Goal: Register for event/course

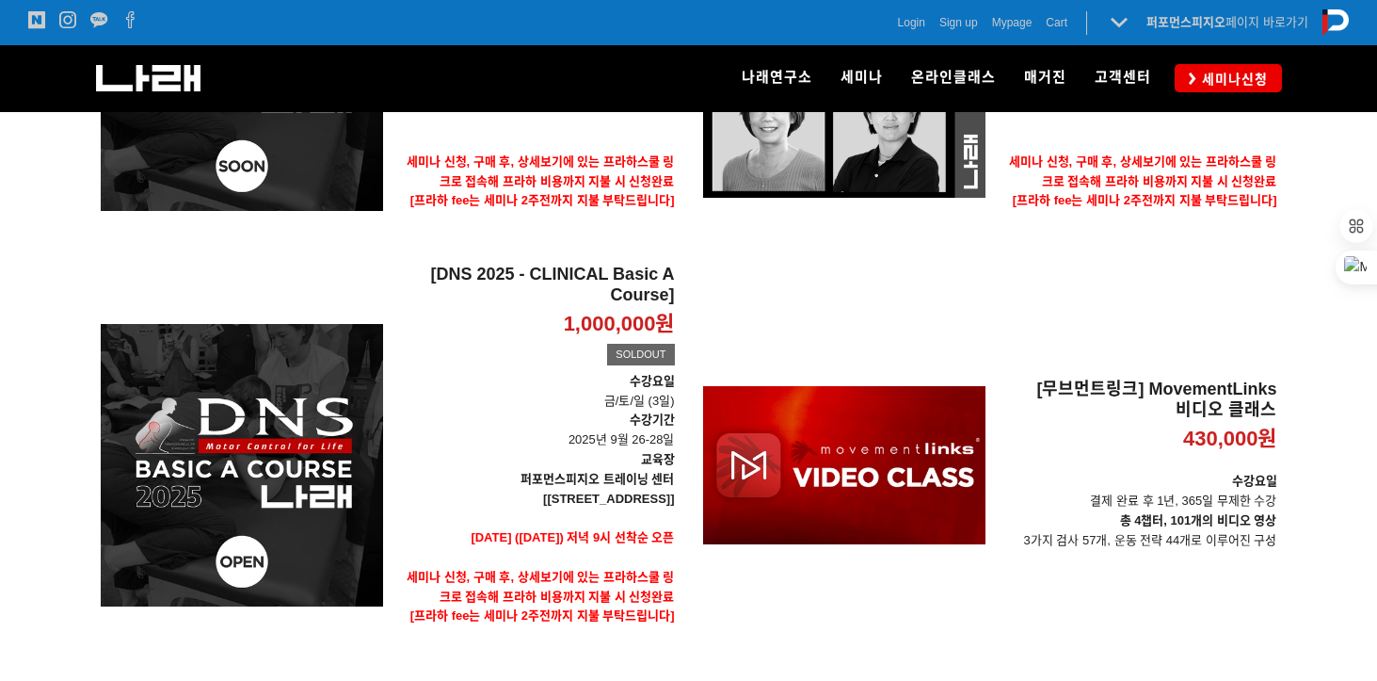
scroll to position [292, 0]
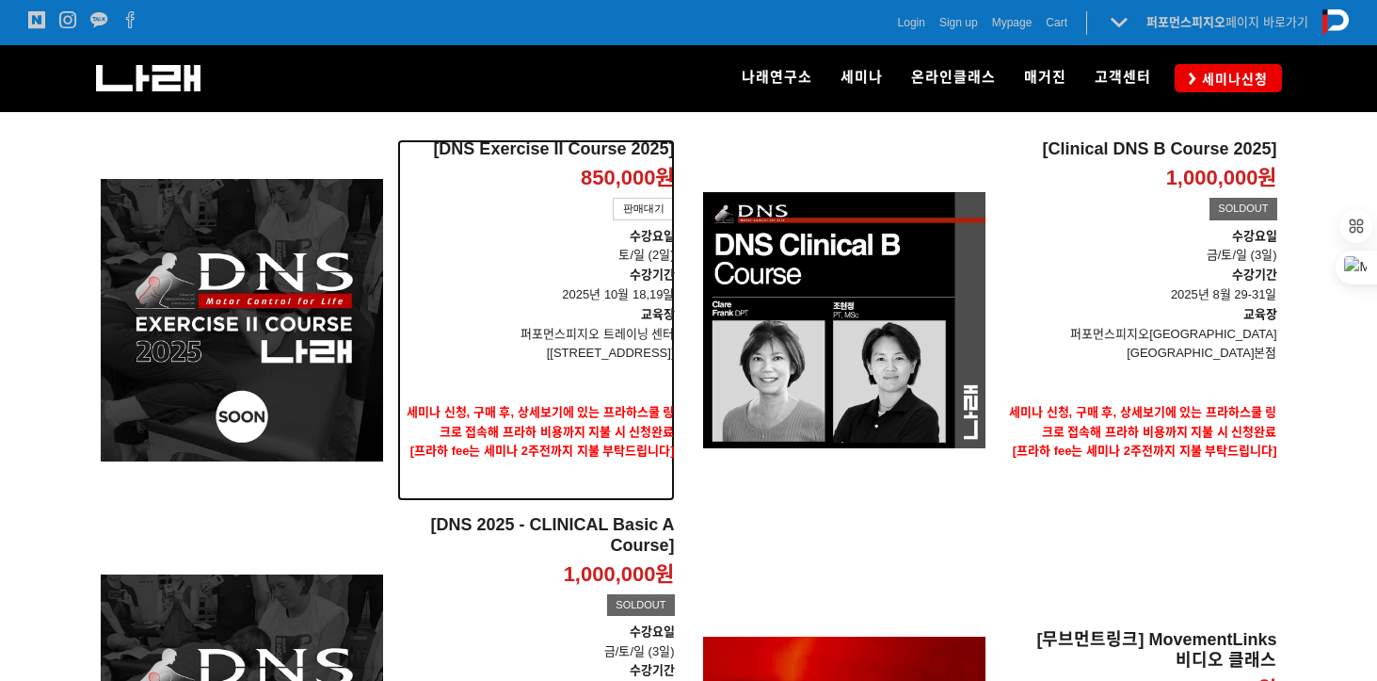
click at [616, 445] on span "[프라하 fee는 세미나 2주전까지 지불 부탁드립니다]" at bounding box center [543, 450] width 265 height 14
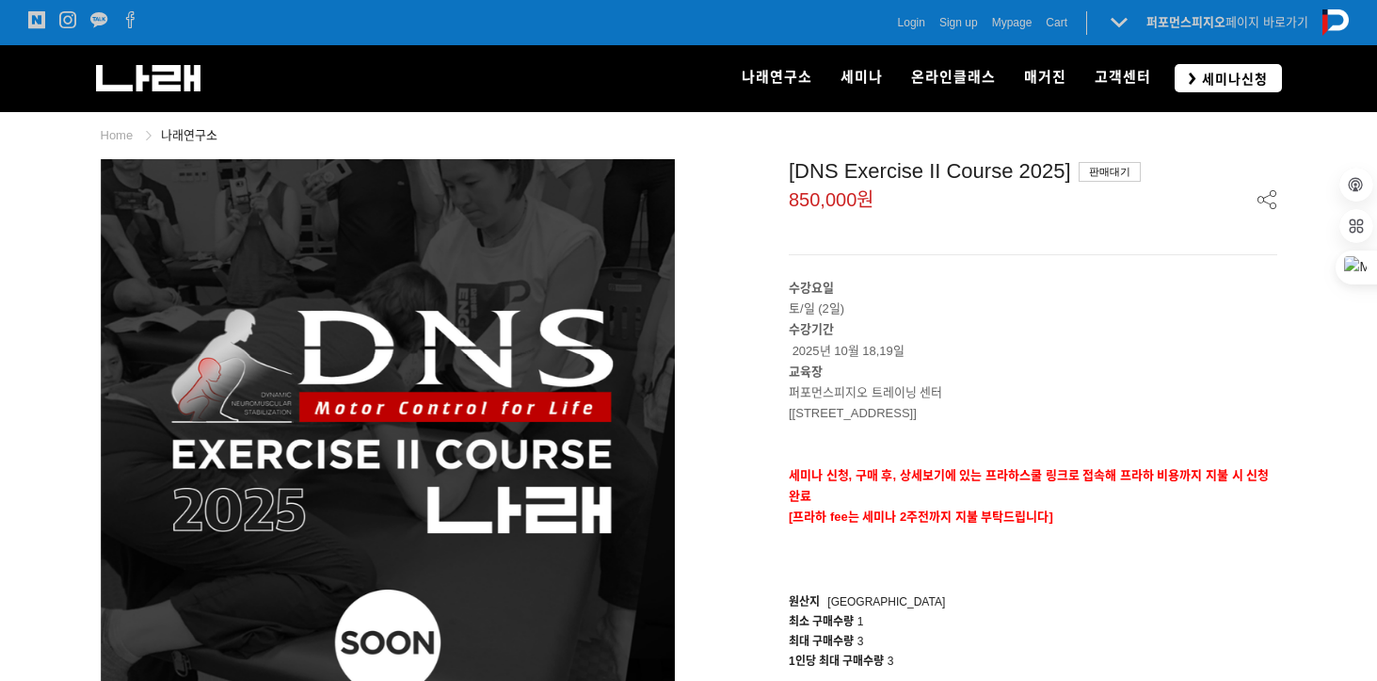
click at [1234, 77] on span "세미나신청" at bounding box center [1233, 79] width 72 height 19
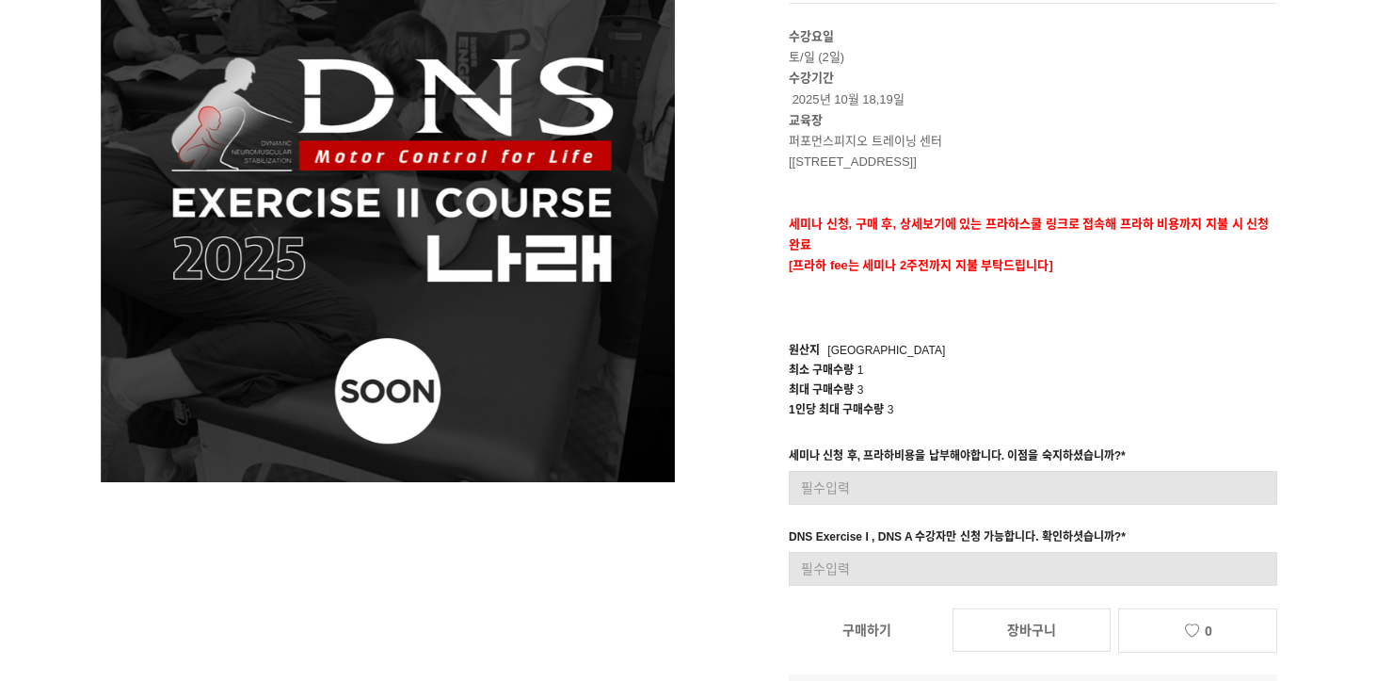
scroll to position [314, 0]
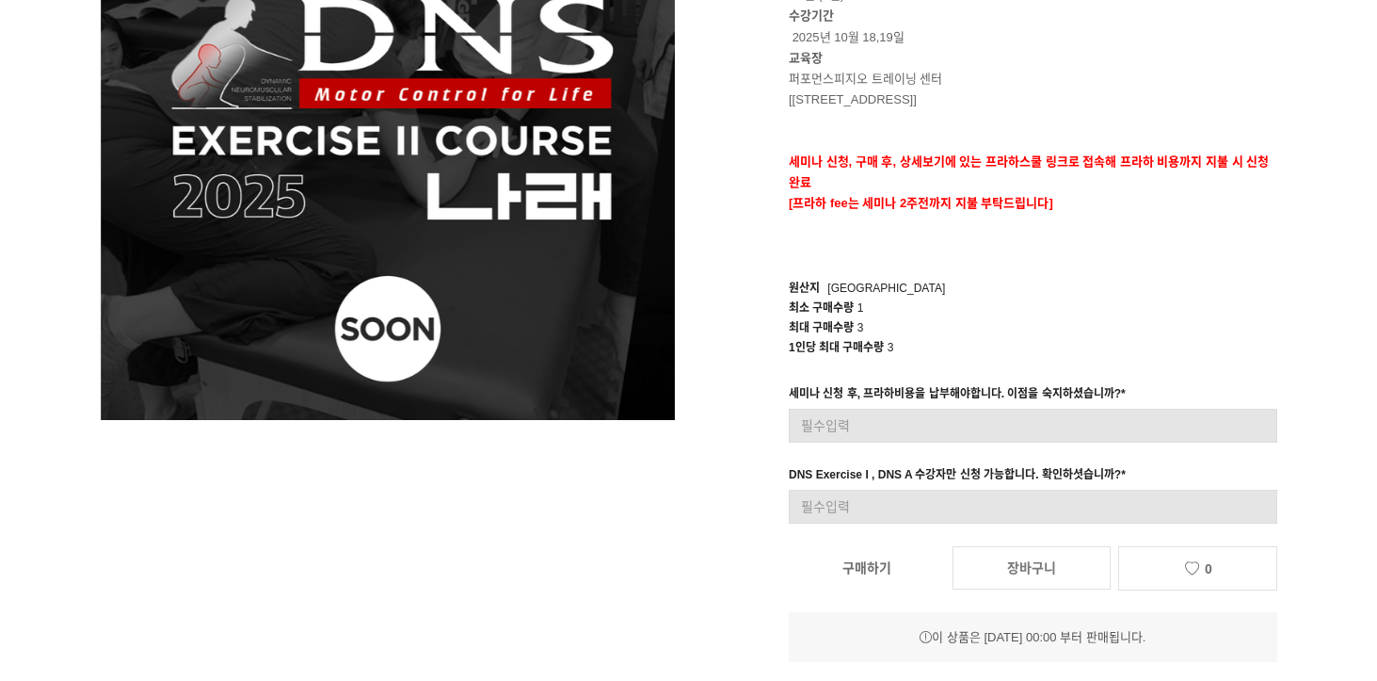
click at [1069, 559] on link "장바구니" at bounding box center [1032, 567] width 158 height 43
